Goal: Task Accomplishment & Management: Use online tool/utility

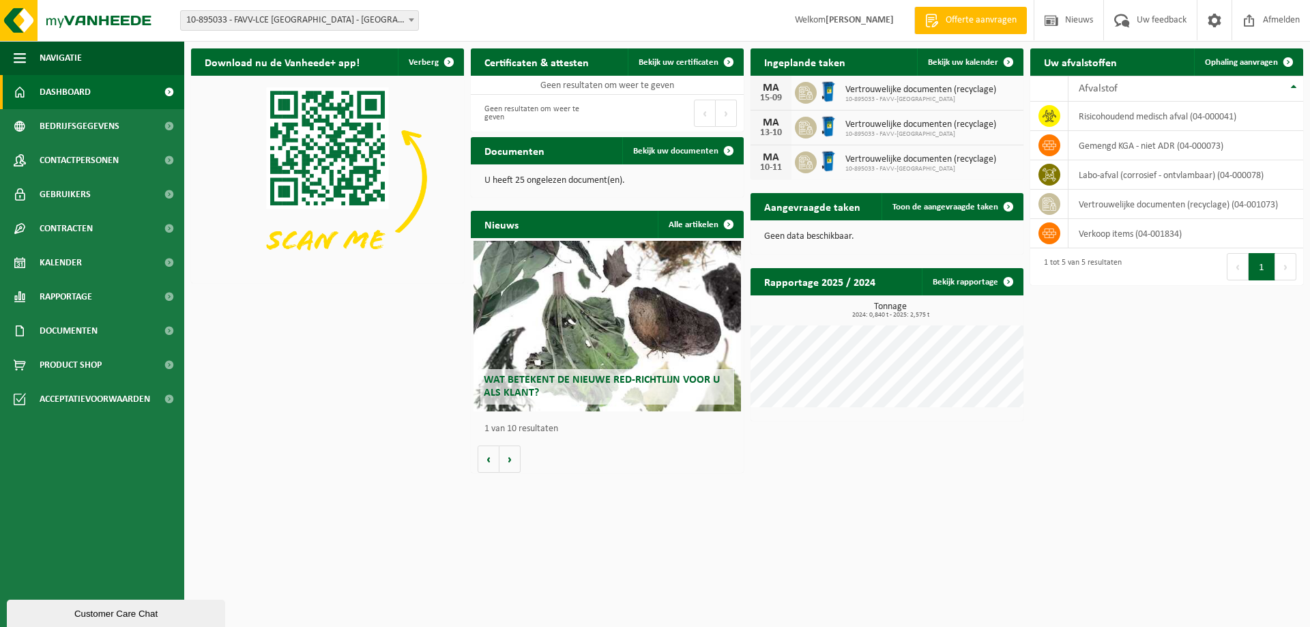
click at [888, 93] on span "Vertrouwelijke documenten (recyclage)" at bounding box center [920, 90] width 151 height 11
click at [1009, 60] on span at bounding box center [1008, 61] width 27 height 27
click at [853, 128] on span "Vertrouwelijke documenten (recyclage)" at bounding box center [920, 124] width 151 height 11
click at [593, 402] on h2 "Wat betekent de nieuwe RED-richtlijn voor u als klant?" at bounding box center [607, 386] width 254 height 35
click at [1150, 118] on td "risicohoudend medisch afval (04-000041)" at bounding box center [1185, 116] width 235 height 29
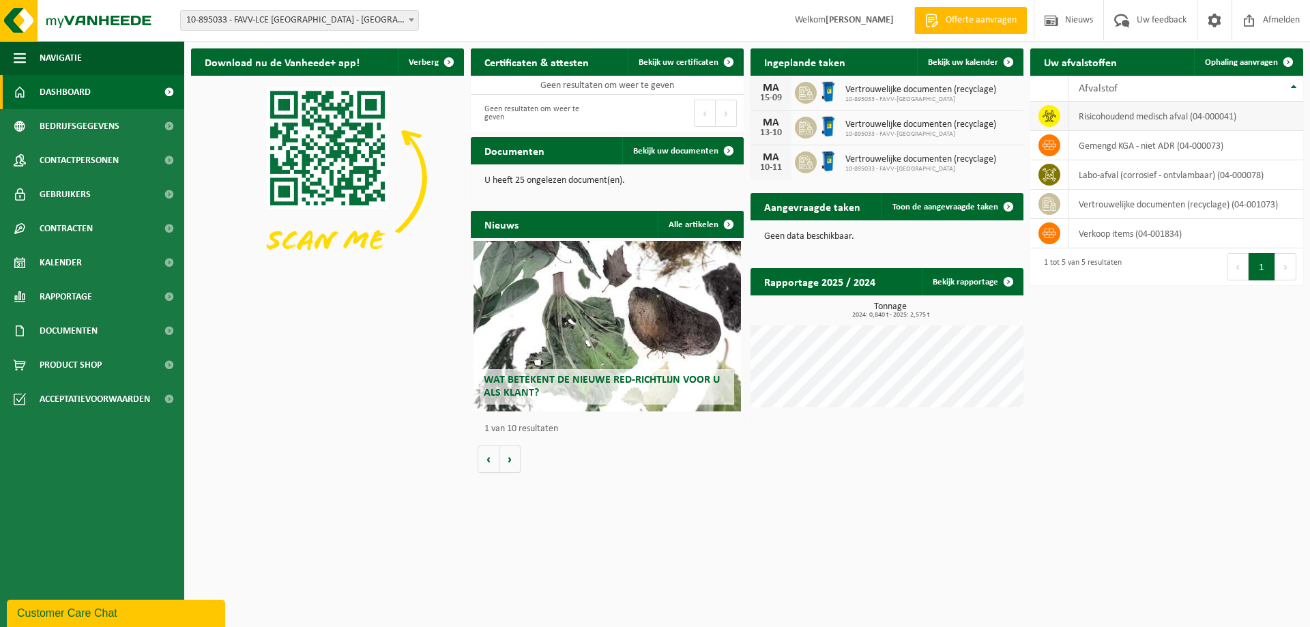
click at [1152, 116] on td "risicohoudend medisch afval (04-000041)" at bounding box center [1185, 116] width 235 height 29
click at [1241, 64] on span "Ophaling aanvragen" at bounding box center [1241, 62] width 73 height 9
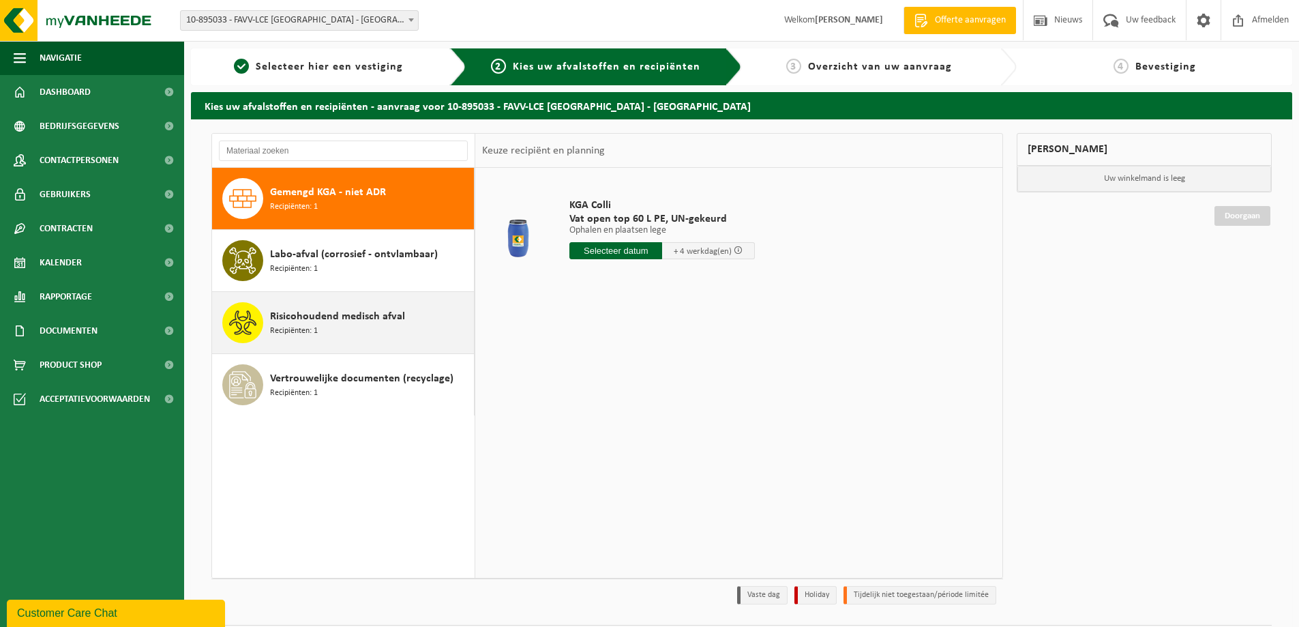
click at [306, 326] on span "Recipiënten: 1" at bounding box center [294, 331] width 48 height 13
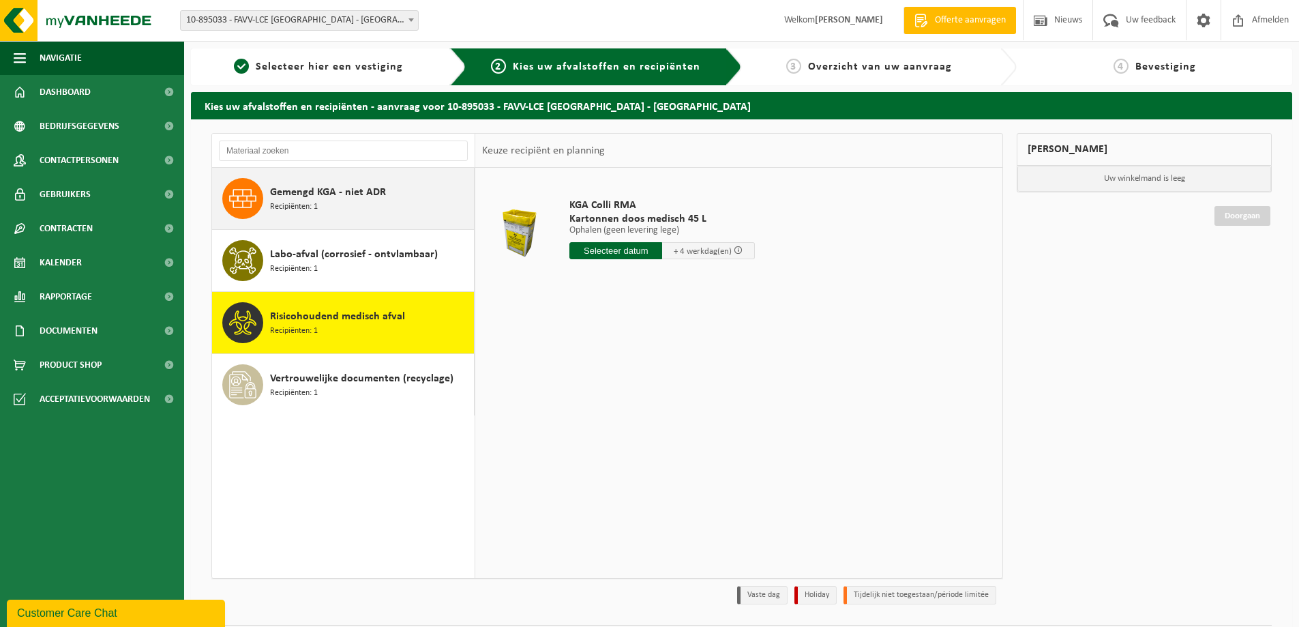
click at [305, 199] on span "Gemengd KGA - niet ADR" at bounding box center [328, 192] width 116 height 16
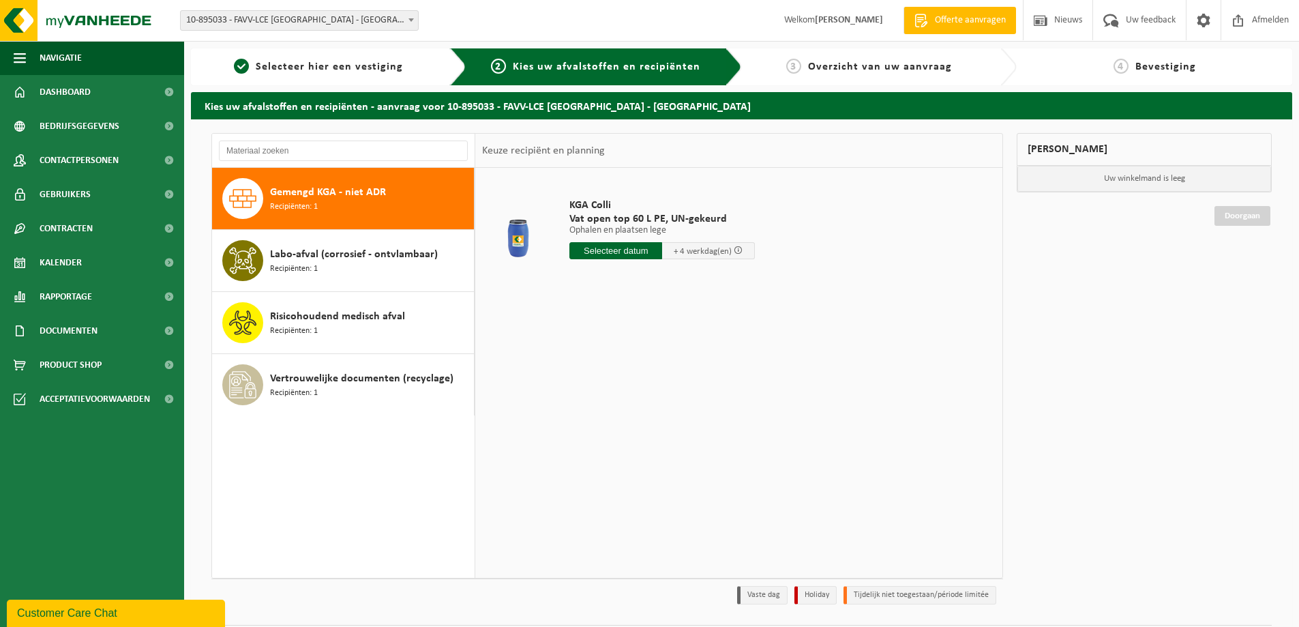
click at [619, 251] on input "text" at bounding box center [616, 250] width 93 height 17
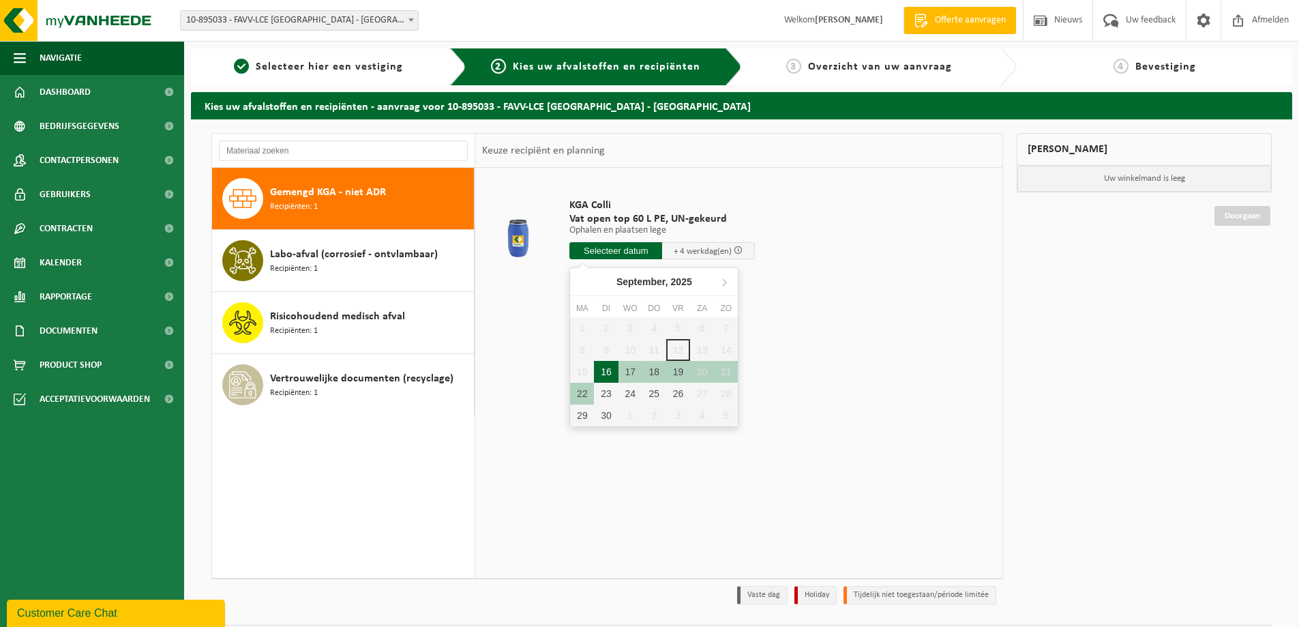
click at [611, 372] on div "16" at bounding box center [606, 372] width 24 height 22
type input "Van 2025-09-16"
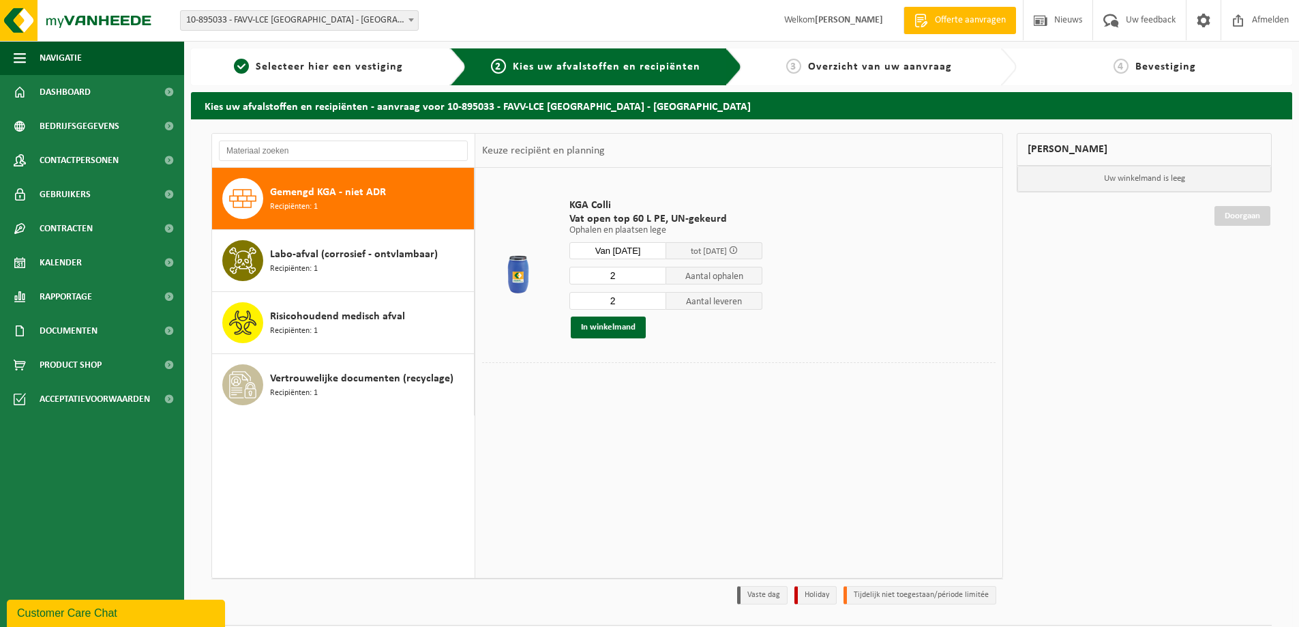
click at [645, 278] on input "2" at bounding box center [618, 276] width 97 height 18
type input "1"
click at [655, 278] on input "1" at bounding box center [618, 276] width 97 height 18
type input "1"
click at [655, 302] on input "1" at bounding box center [618, 301] width 97 height 18
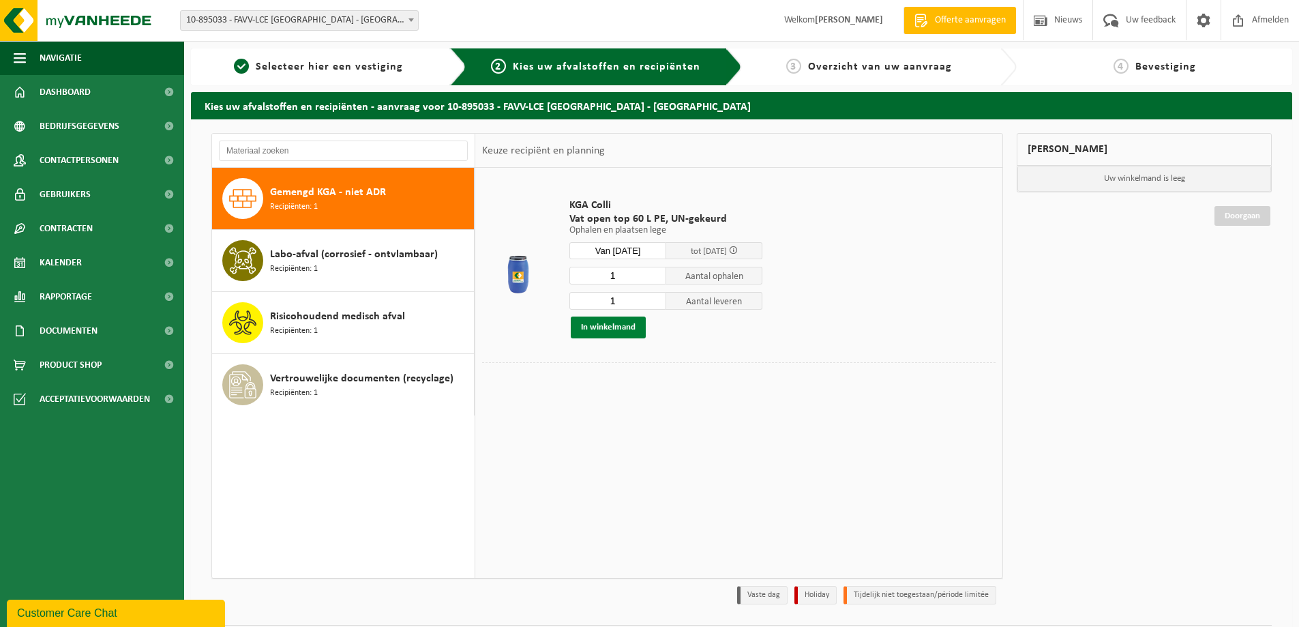
click at [631, 327] on button "In winkelmand" at bounding box center [608, 328] width 75 height 22
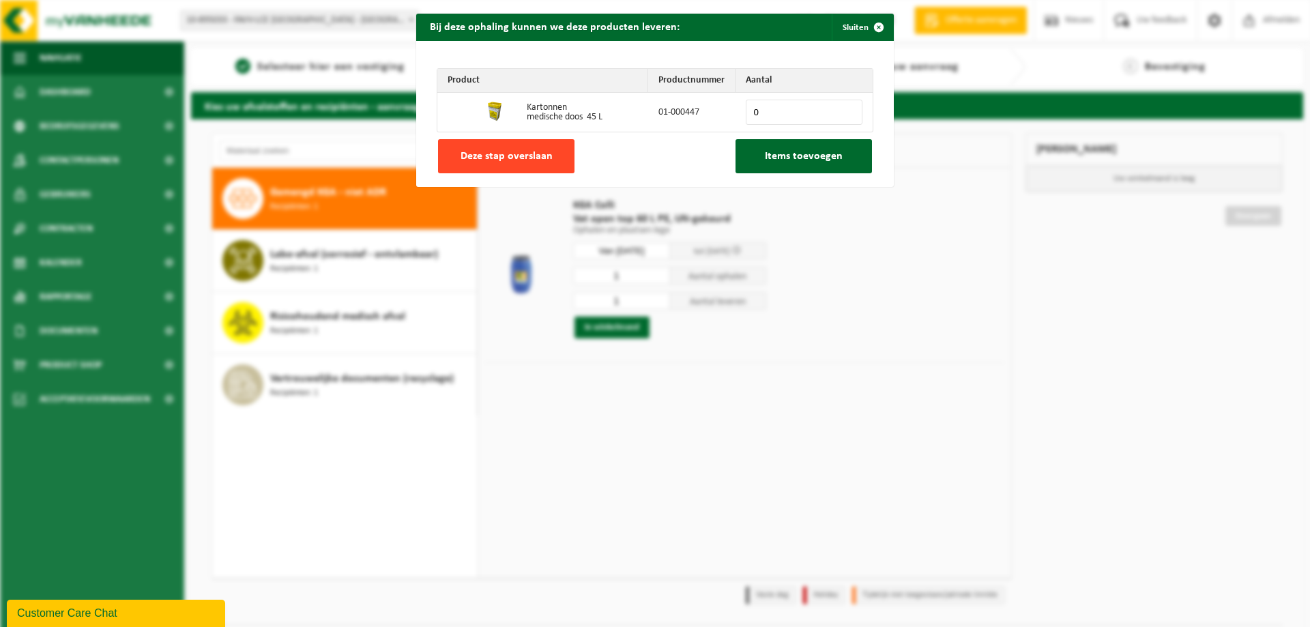
click at [544, 156] on span "Deze stap overslaan" at bounding box center [506, 156] width 92 height 11
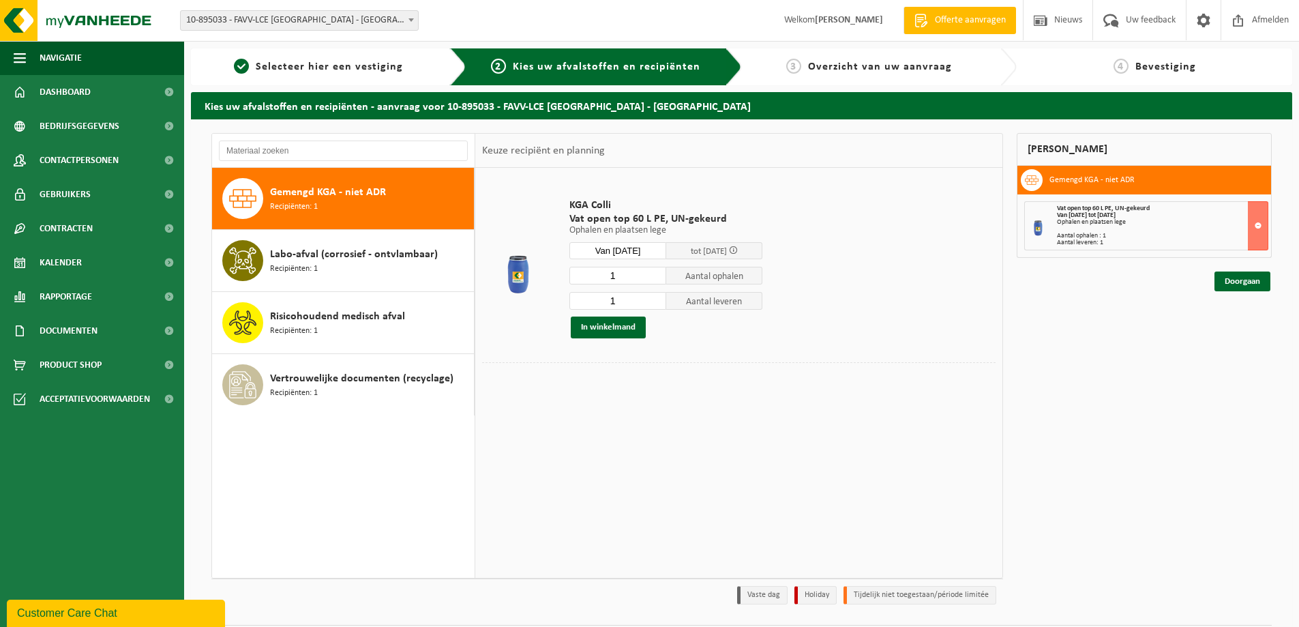
click at [877, 507] on div "KGA Colli Vat open top 60 L PE, UN-gekeurd Ophalen en plaatsen lege Ophalen en …" at bounding box center [738, 372] width 527 height 409
click at [568, 421] on div "KGA Colli Vat open top 60 L PE, UN-gekeurd Ophalen en plaatsen lege Ophalen en …" at bounding box center [738, 372] width 527 height 409
click at [1241, 280] on link "Doorgaan" at bounding box center [1243, 281] width 56 height 20
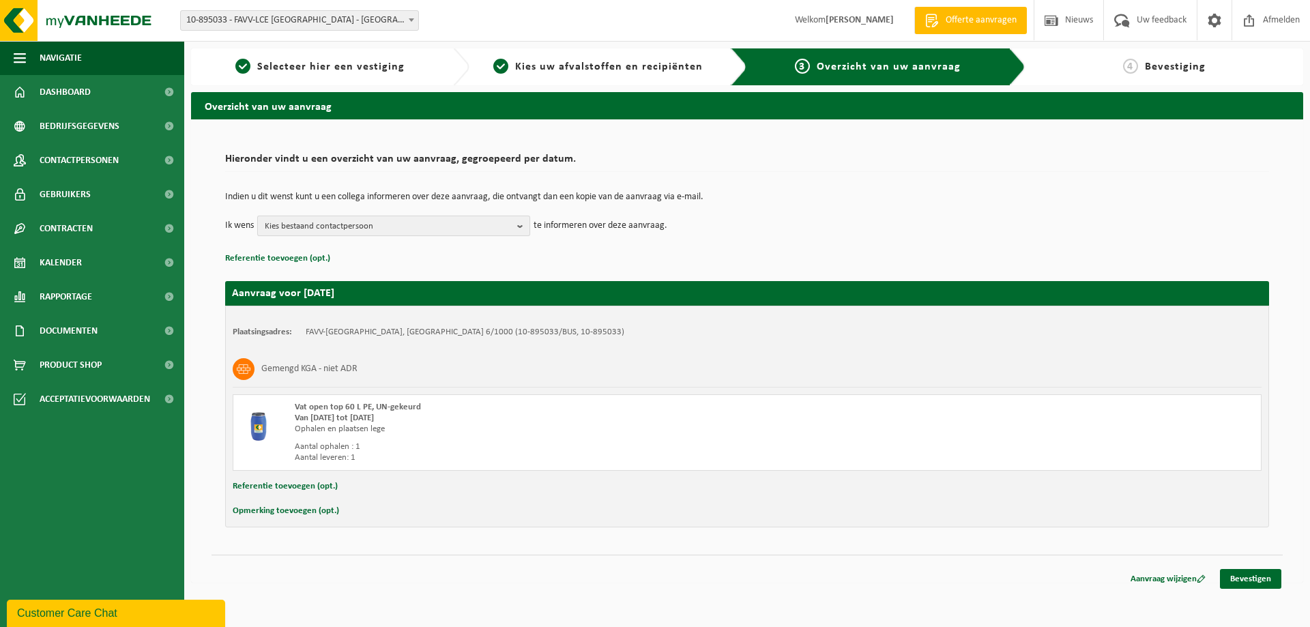
click at [496, 226] on span "Kies bestaand contactpersoon" at bounding box center [388, 226] width 247 height 20
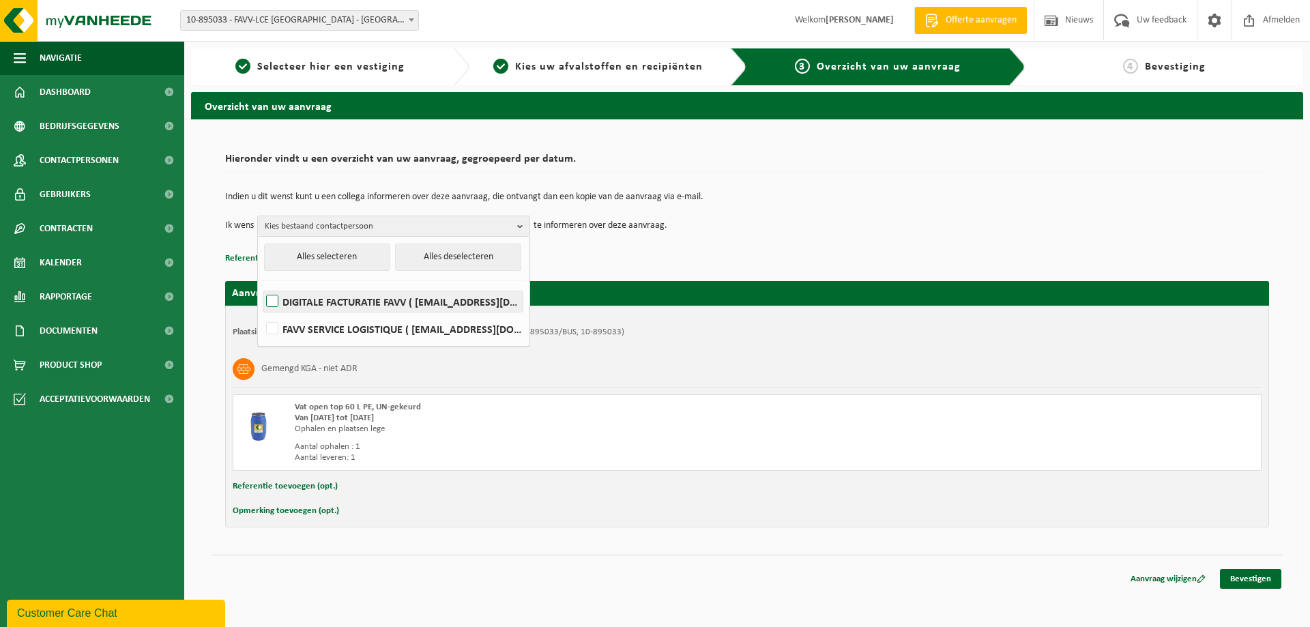
click at [450, 293] on label "DIGITALE FACTURATIE FAVV ( budget-compta@favv-afsca.be )" at bounding box center [392, 301] width 259 height 20
click at [261, 284] on input "DIGITALE FACTURATIE FAVV ( budget-compta@favv-afsca.be )" at bounding box center [261, 284] width 1 height 1
checkbox input "true"
click at [432, 328] on label "FAVV SERVICE LOGISTIQUE ( logdesk@favv-afsca.be )" at bounding box center [392, 329] width 259 height 20
click at [261, 312] on input "FAVV SERVICE LOGISTIQUE ( logdesk@favv-afsca.be )" at bounding box center [261, 311] width 1 height 1
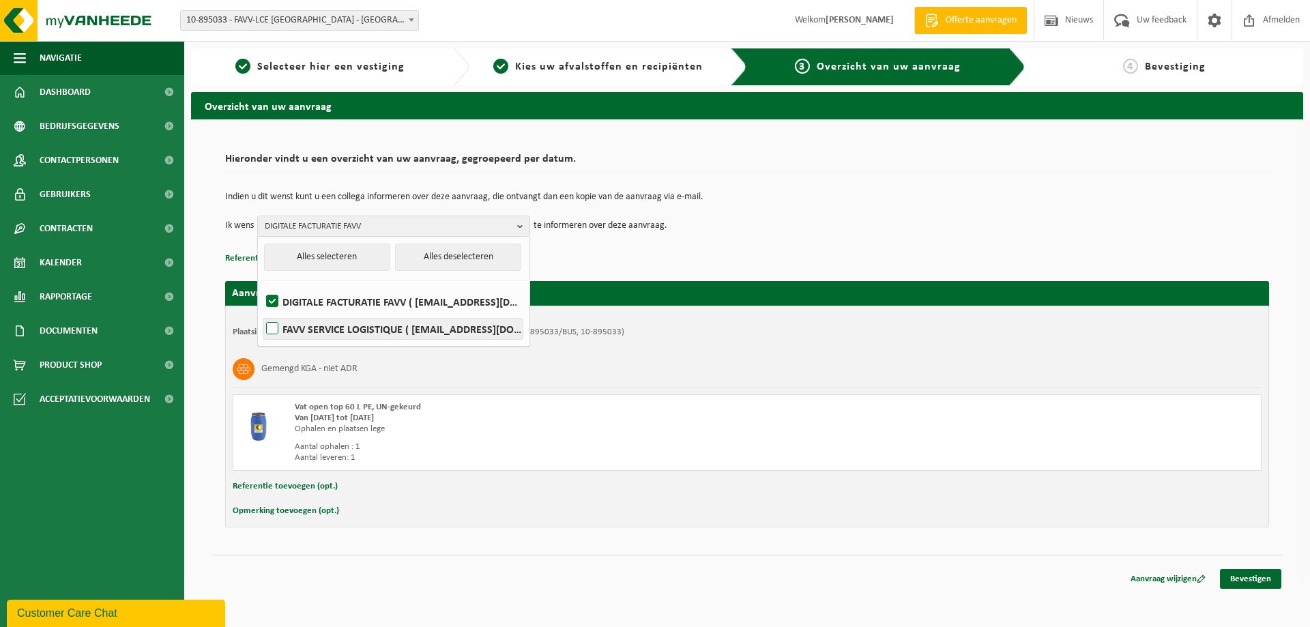
checkbox input "true"
click at [353, 259] on button "Alles selecteren" at bounding box center [327, 257] width 126 height 27
click at [791, 302] on h2 "Aanvraag voor 2025-09-16" at bounding box center [747, 293] width 1044 height 25
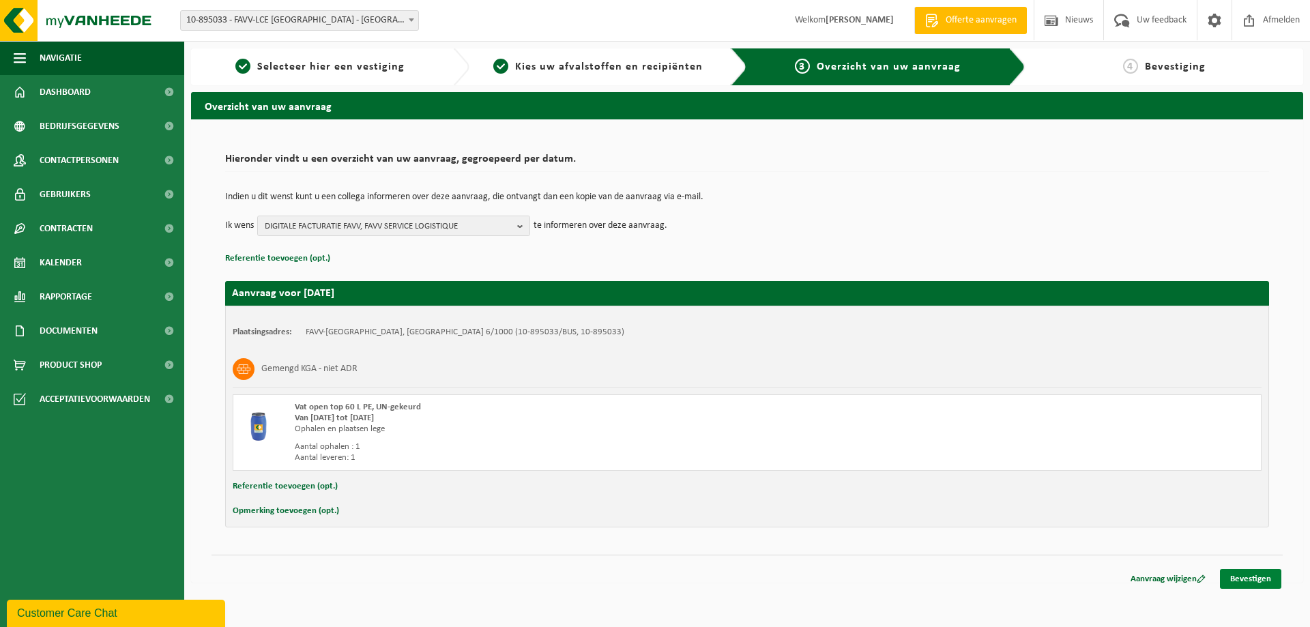
click at [1245, 578] on link "Bevestigen" at bounding box center [1250, 579] width 61 height 20
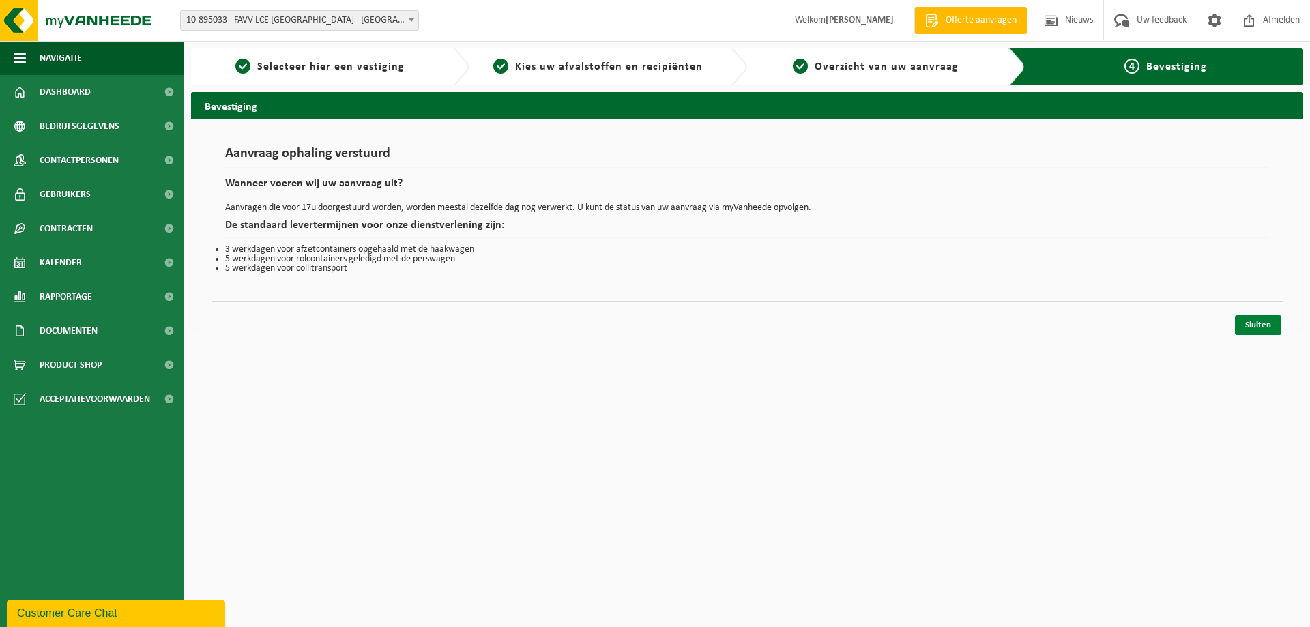
click at [1256, 325] on link "Sluiten" at bounding box center [1258, 325] width 46 height 20
